Goal: Transaction & Acquisition: Obtain resource

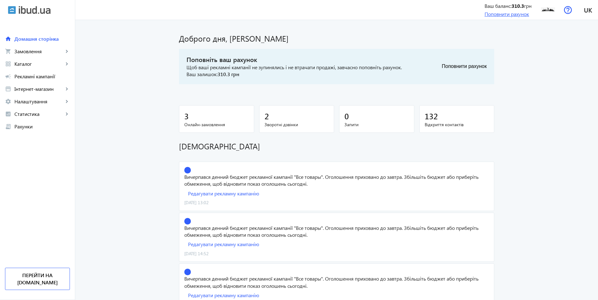
click at [494, 14] on link "Поповнити рахунок" at bounding box center [506, 14] width 44 height 7
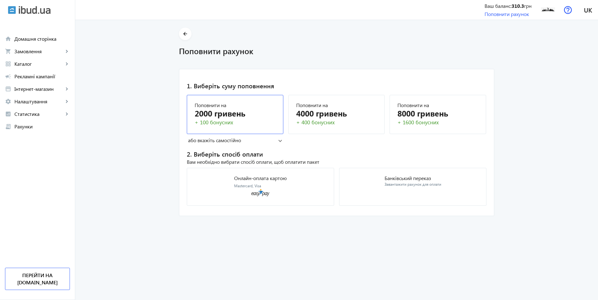
click at [243, 118] on div "2000 гривень" at bounding box center [235, 113] width 81 height 11
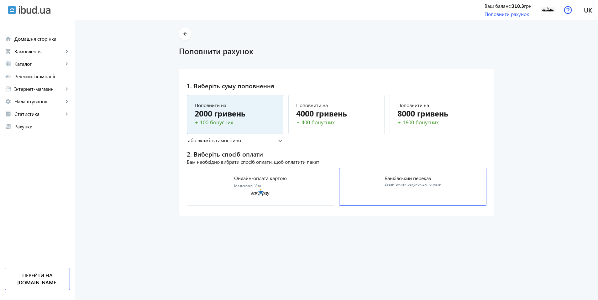
click at [370, 188] on mat-card "Банківський переказ Завантажити рахунок для оплати" at bounding box center [412, 187] width 147 height 38
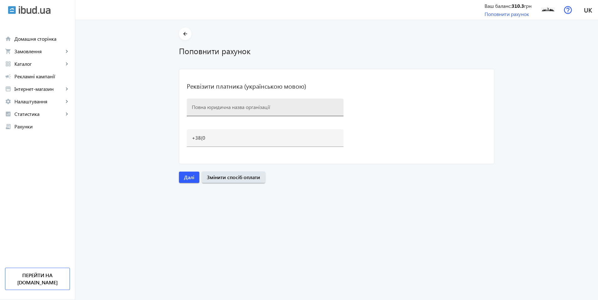
click at [256, 109] on input at bounding box center [265, 107] width 147 height 7
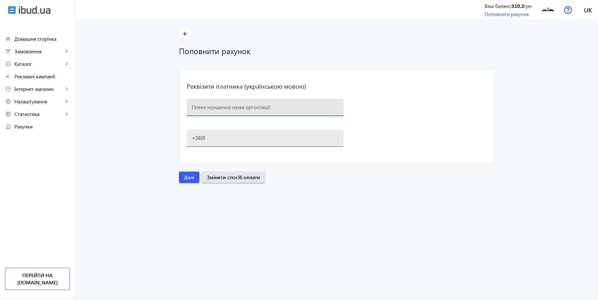
type input "ТОВ "БК" Київ-Індустріал""
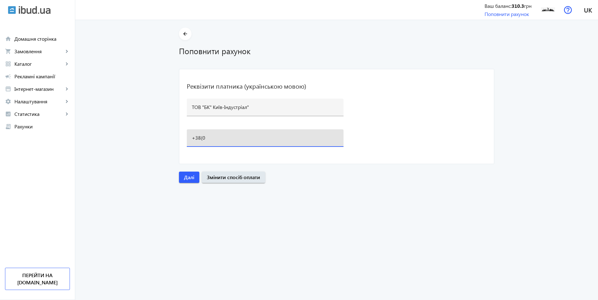
click at [236, 138] on input "+38(0" at bounding box center [265, 137] width 147 height 7
type input "[PHONE_NUMBER]"
click at [191, 177] on span "Далі" at bounding box center [189, 177] width 10 height 7
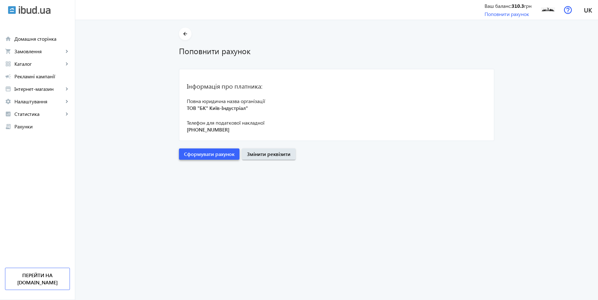
click at [222, 158] on span "Сформувати рахунок" at bounding box center [209, 154] width 50 height 7
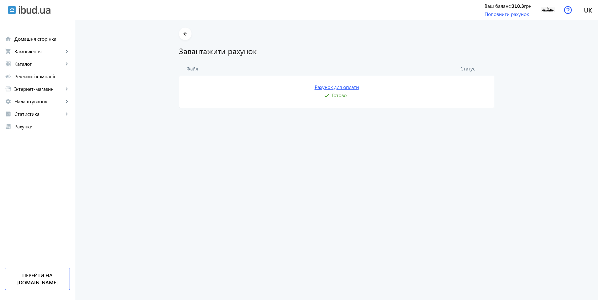
click at [340, 89] on link "Рахунок для оплати" at bounding box center [337, 87] width 44 height 7
